Goal: Contribute content: Contribute content

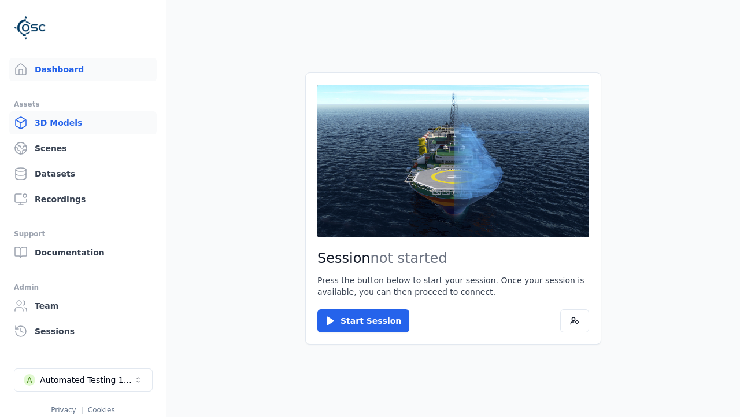
click at [83, 123] on link "3D Models" at bounding box center [83, 122] width 148 height 23
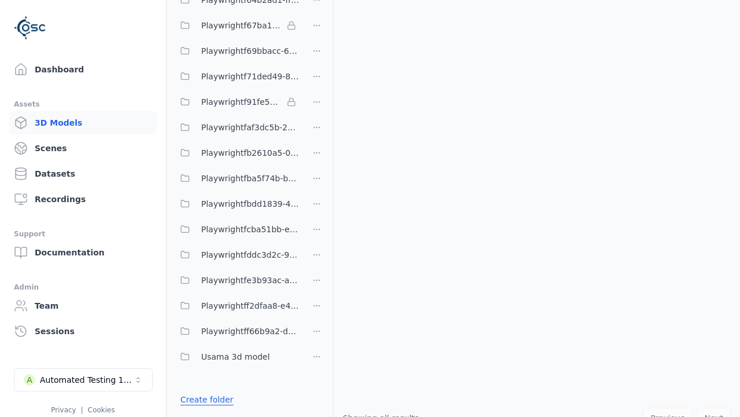
click at [207, 399] on link "Create folder" at bounding box center [206, 399] width 53 height 12
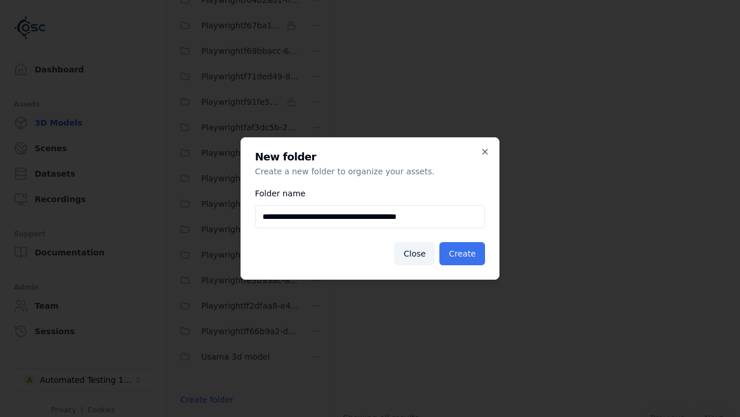
type input "**********"
click at [462, 253] on button "Create" at bounding box center [463, 253] width 46 height 23
